Goal: Check status: Check status

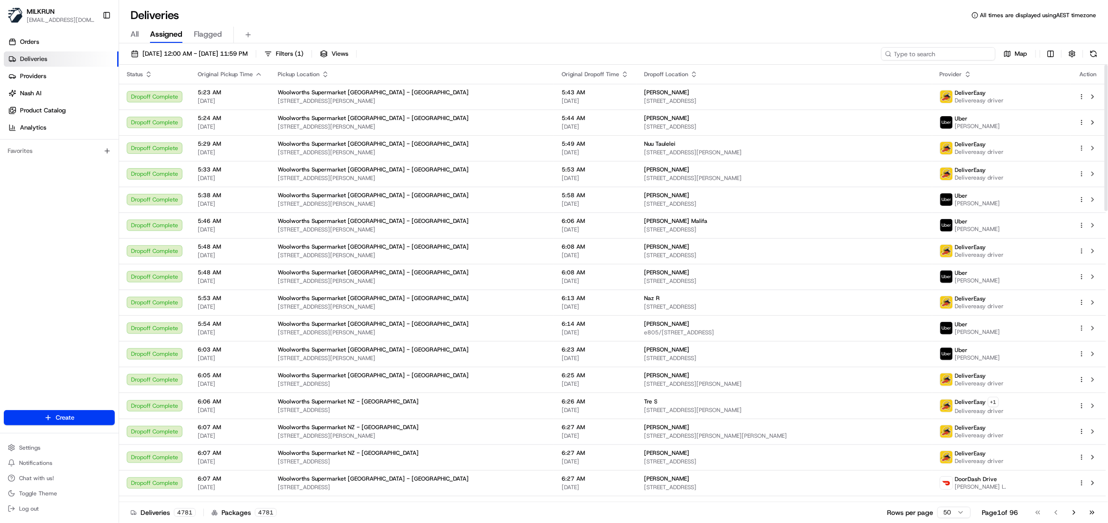
click at [940, 57] on input at bounding box center [938, 53] width 114 height 13
paste input "59db0248-a320-4cf6-b281-b06e6ad0ec73"
type input "59db0248-a320-4cf6-b281-b06e6ad0ec73"
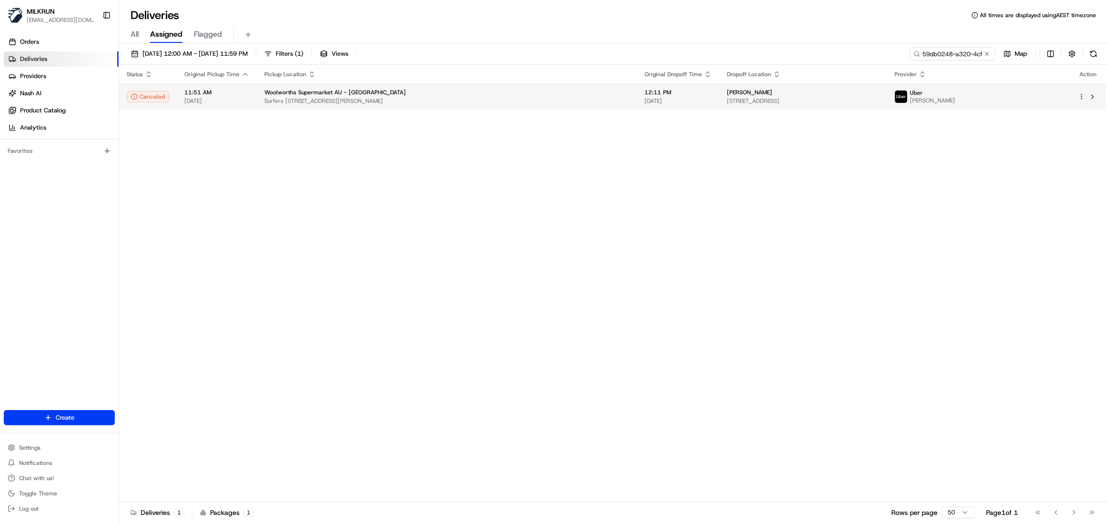
click at [645, 94] on span "12:11 PM" at bounding box center [678, 93] width 67 height 8
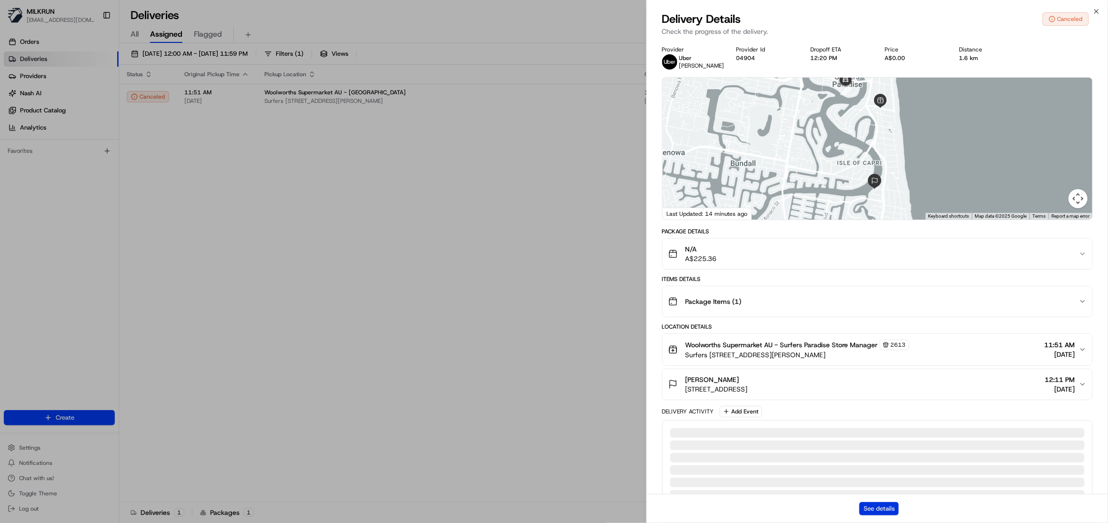
click at [883, 505] on button "See details" at bounding box center [880, 508] width 40 height 13
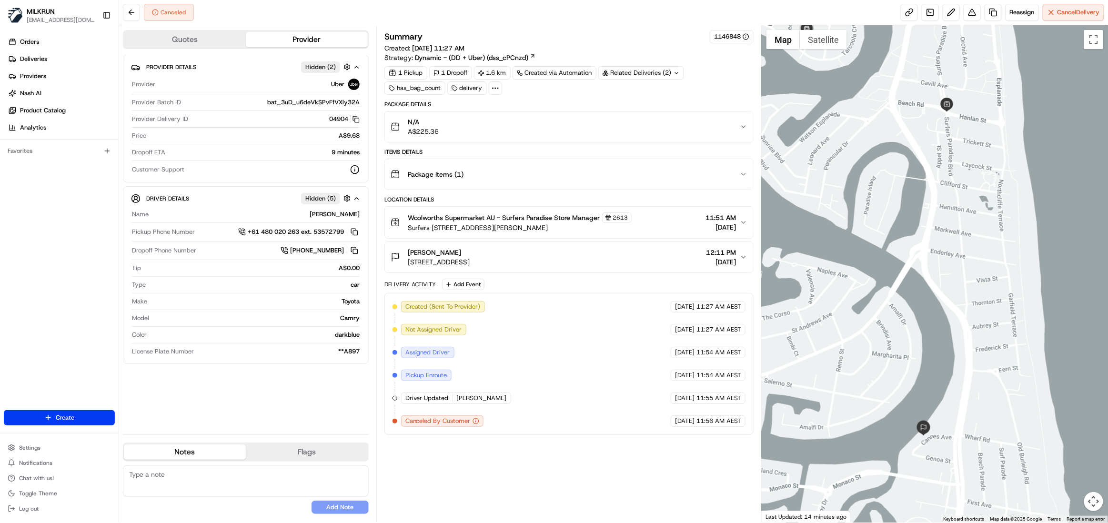
drag, startPoint x: 403, startPoint y: 255, endPoint x: 464, endPoint y: 255, distance: 61.5
click at [464, 255] on div "Brittany Rynja 1505/1 Cannes Ave, Surfers Paradise, QLD 4217, AU" at bounding box center [431, 257] width 80 height 19
copy span "[PERSON_NAME]"
click at [38, 56] on span "Deliveries" at bounding box center [33, 59] width 27 height 9
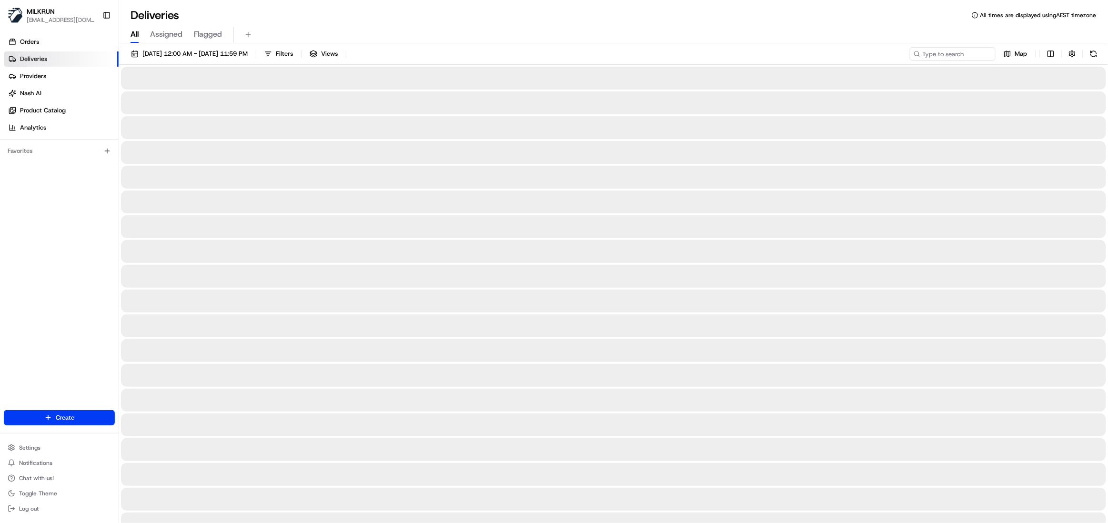
click at [132, 32] on span "All" at bounding box center [135, 34] width 8 height 11
click at [955, 53] on input at bounding box center [938, 53] width 114 height 13
paste input "[PERSON_NAME]"
type input "[PERSON_NAME]"
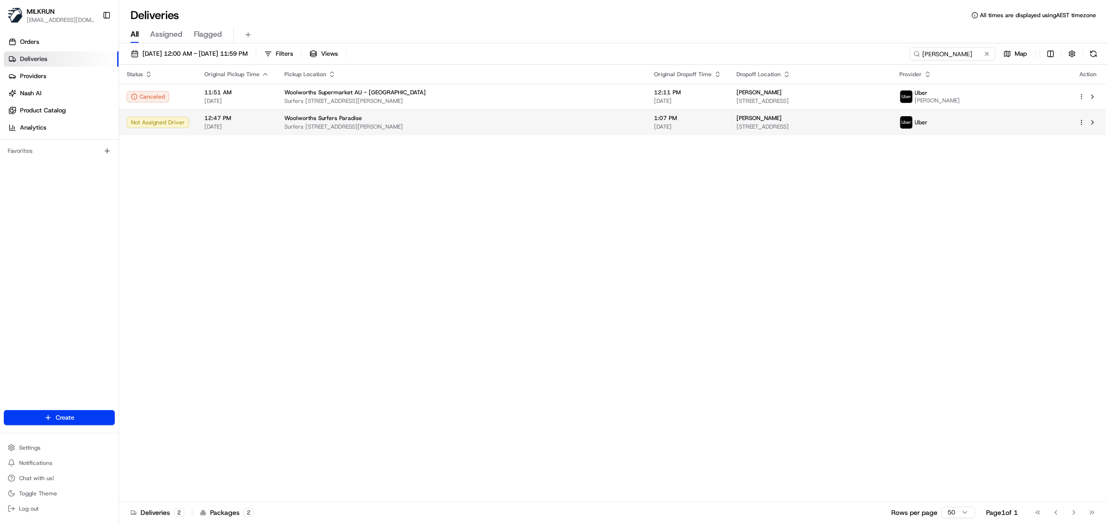
click at [655, 122] on span "1:07 PM" at bounding box center [688, 118] width 67 height 8
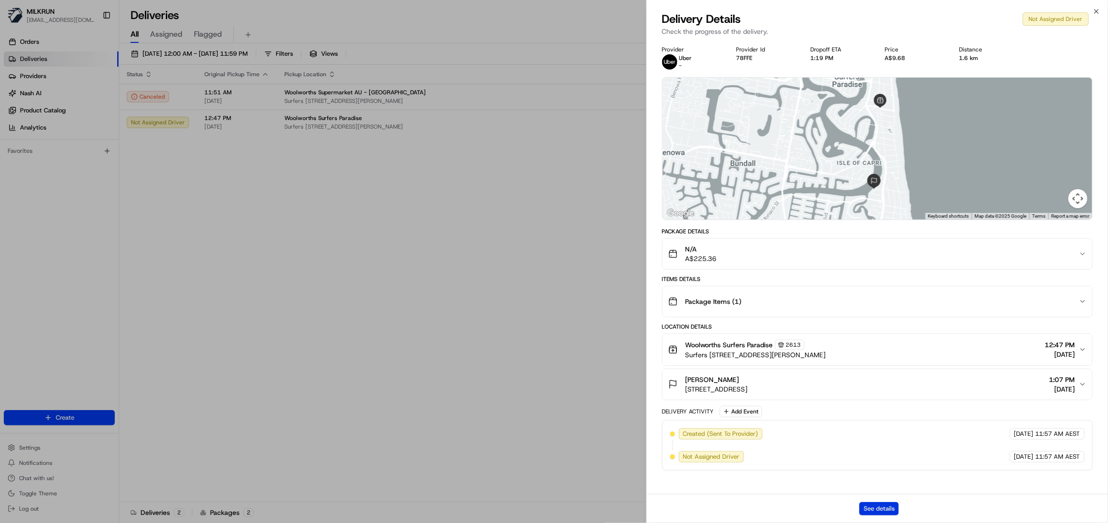
click at [873, 511] on button "See details" at bounding box center [880, 508] width 40 height 13
